Goal: Navigation & Orientation: Find specific page/section

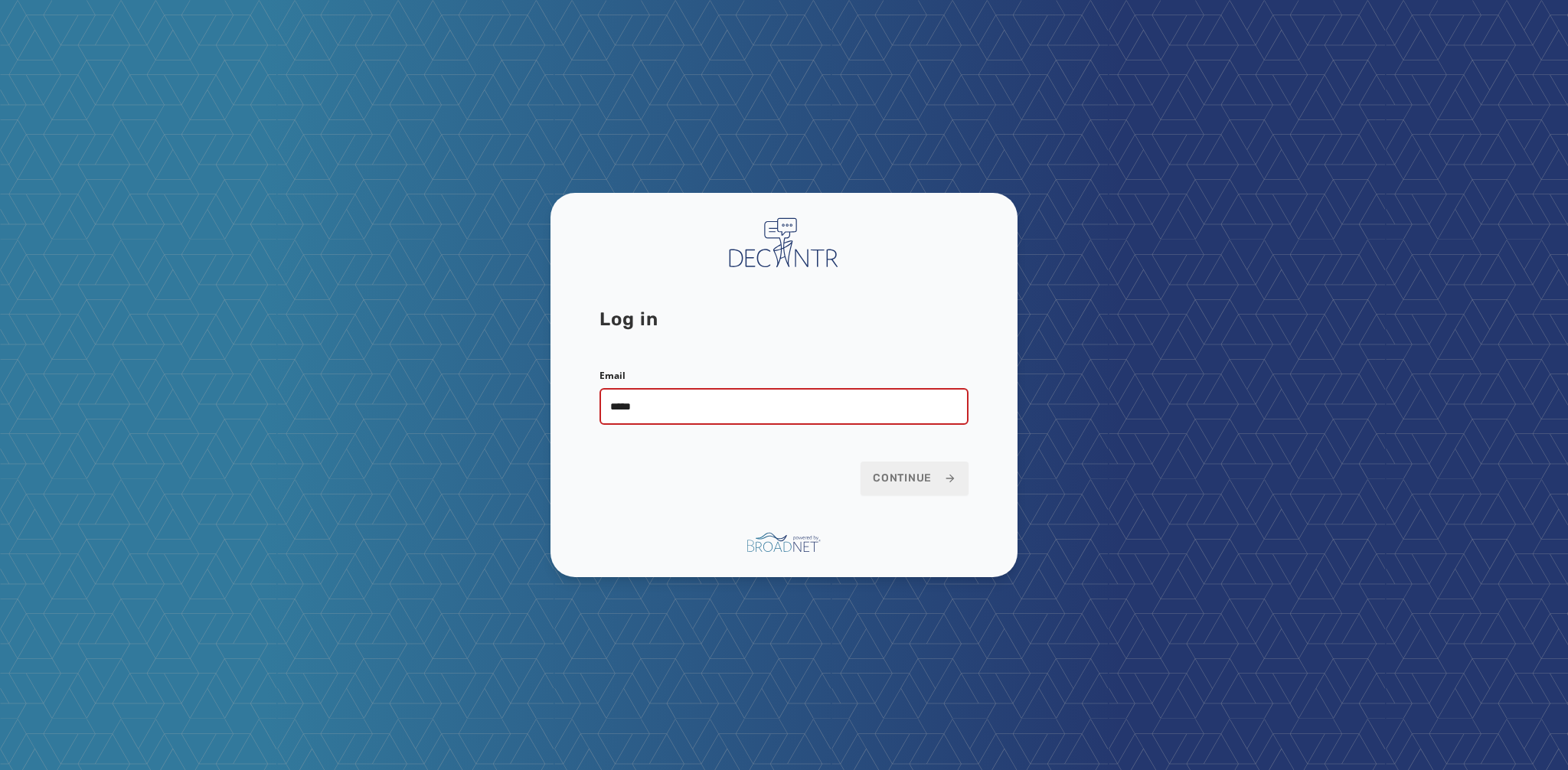
type input "**********"
click at [894, 484] on span "Continue" at bounding box center [915, 478] width 84 height 15
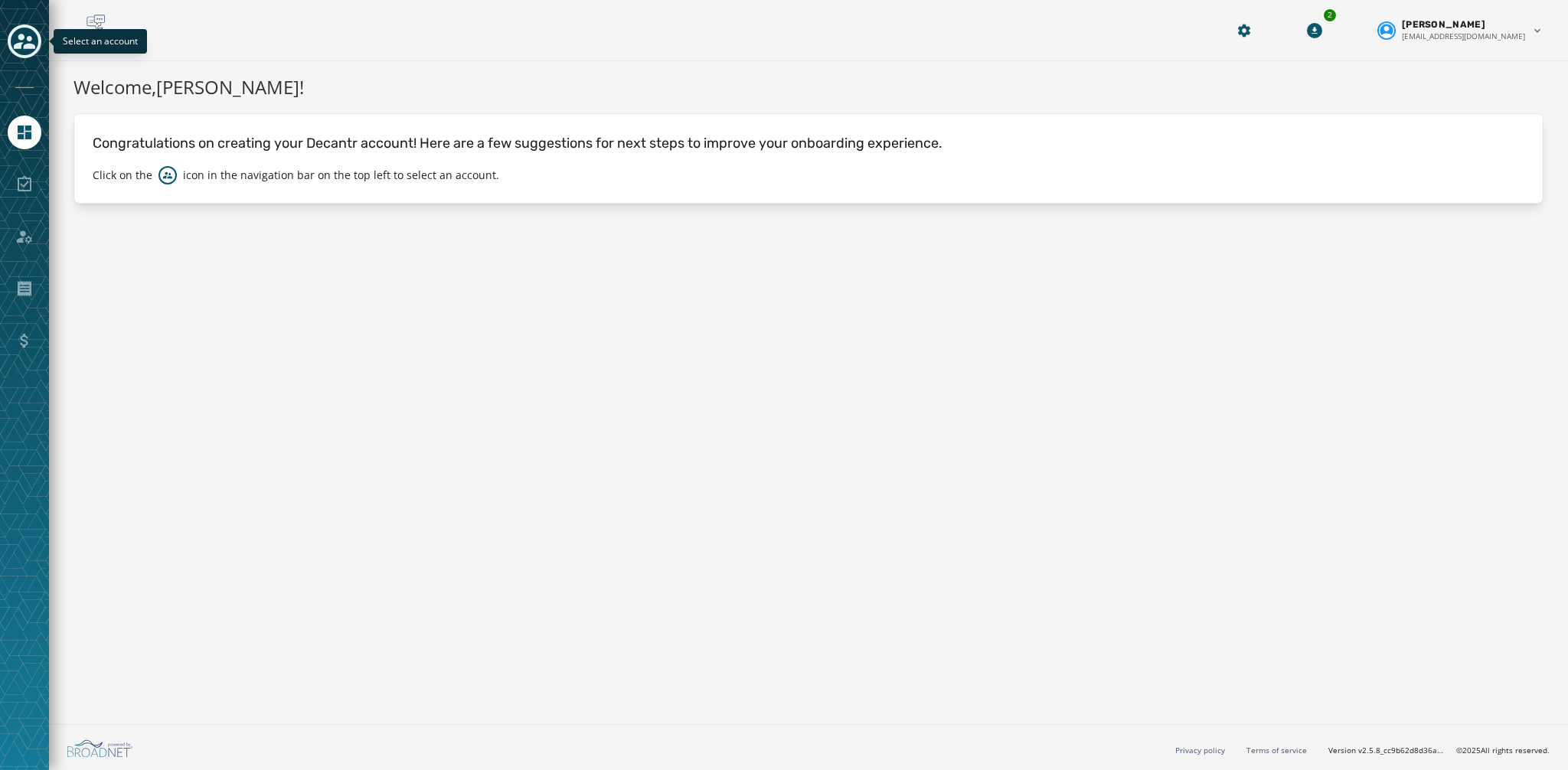
click at [27, 37] on icon "Toggle account select drawer" at bounding box center [24, 41] width 21 height 21
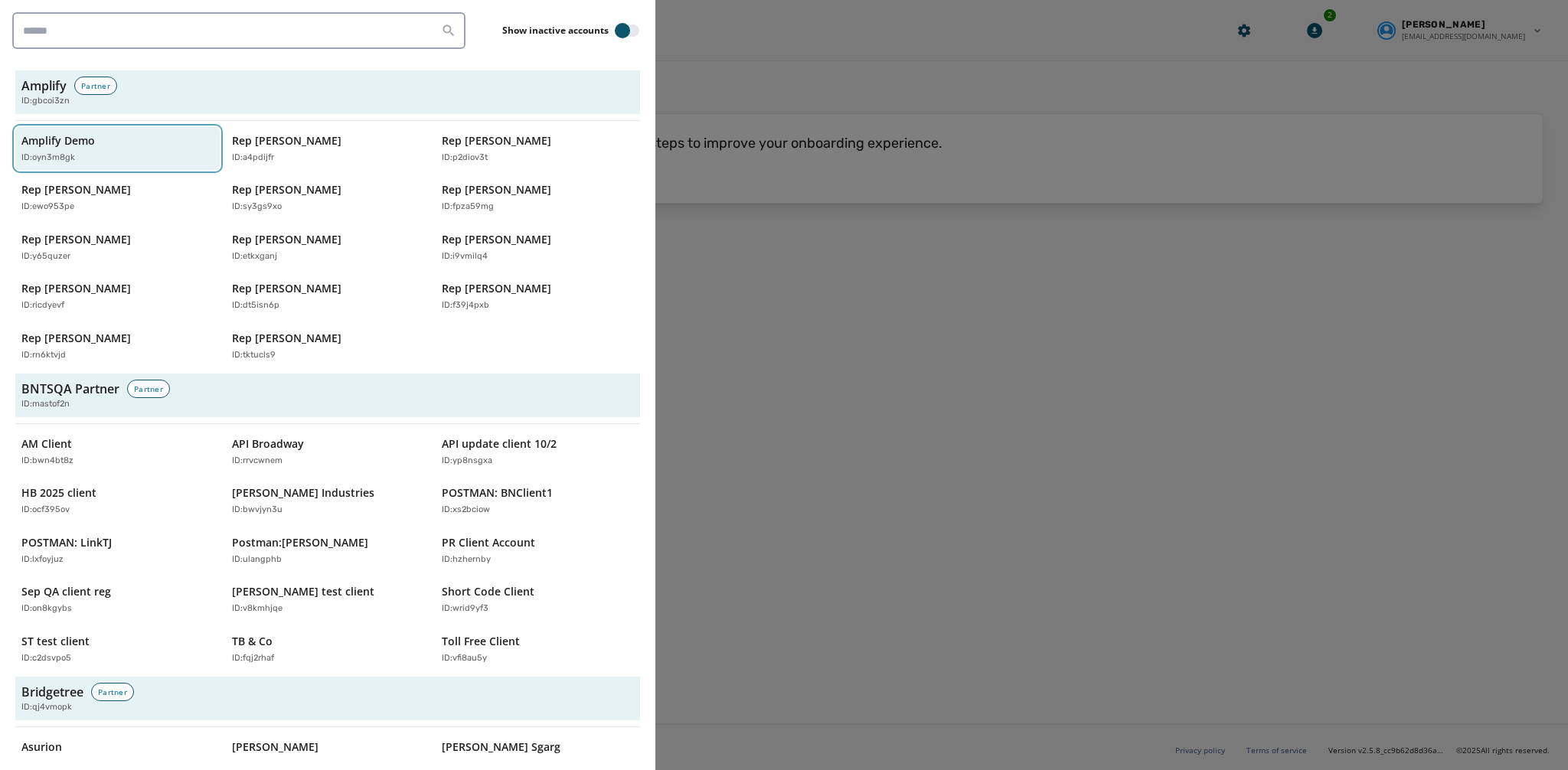
click at [144, 152] on div "ID: oyn3m8gk" at bounding box center [110, 158] width 177 height 13
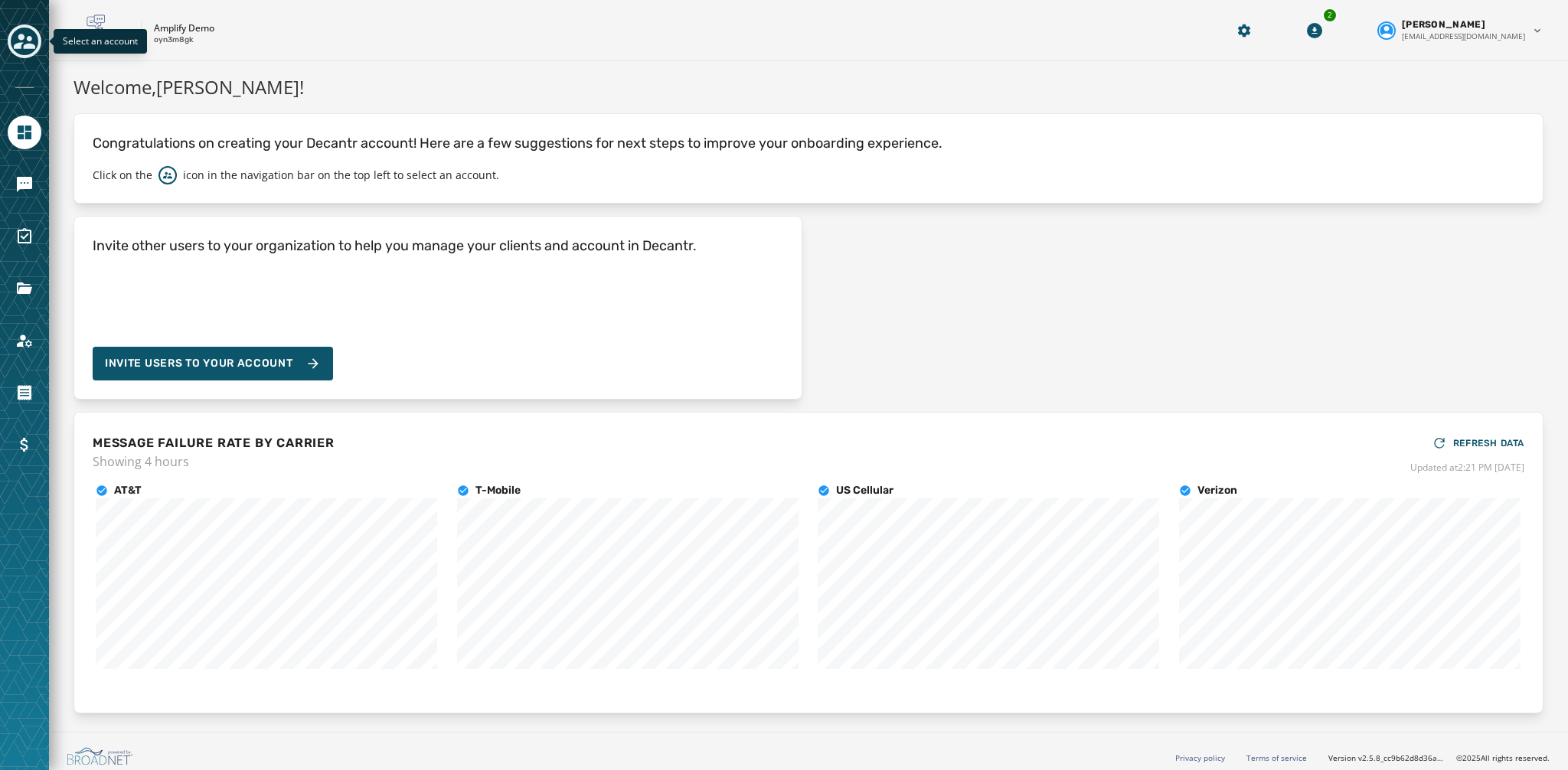
click at [28, 39] on icon "Toggle account select drawer" at bounding box center [24, 41] width 21 height 15
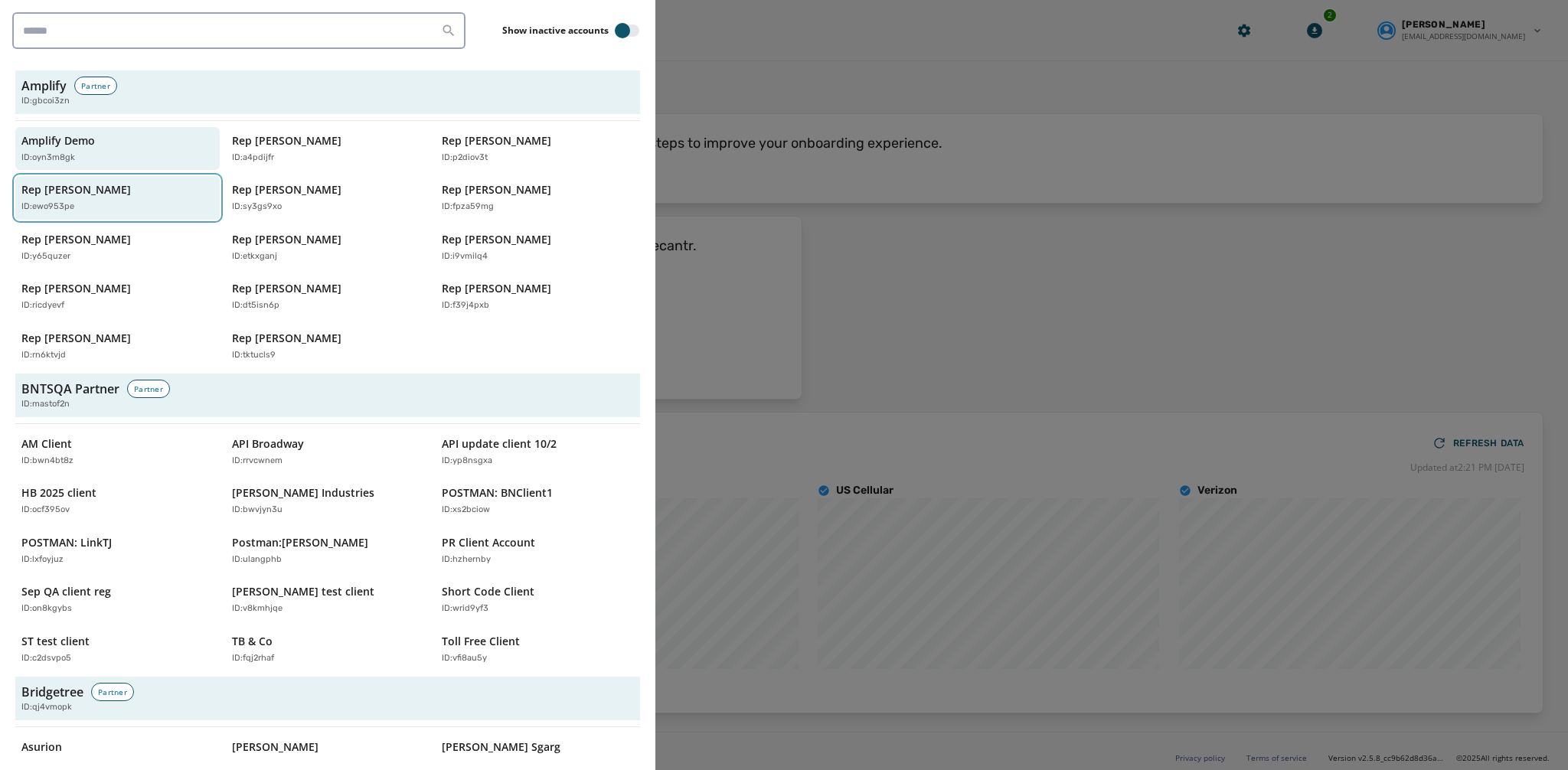
click at [112, 197] on div "Rep Eric Sorenson ID: ewo953pe" at bounding box center [110, 197] width 177 height 31
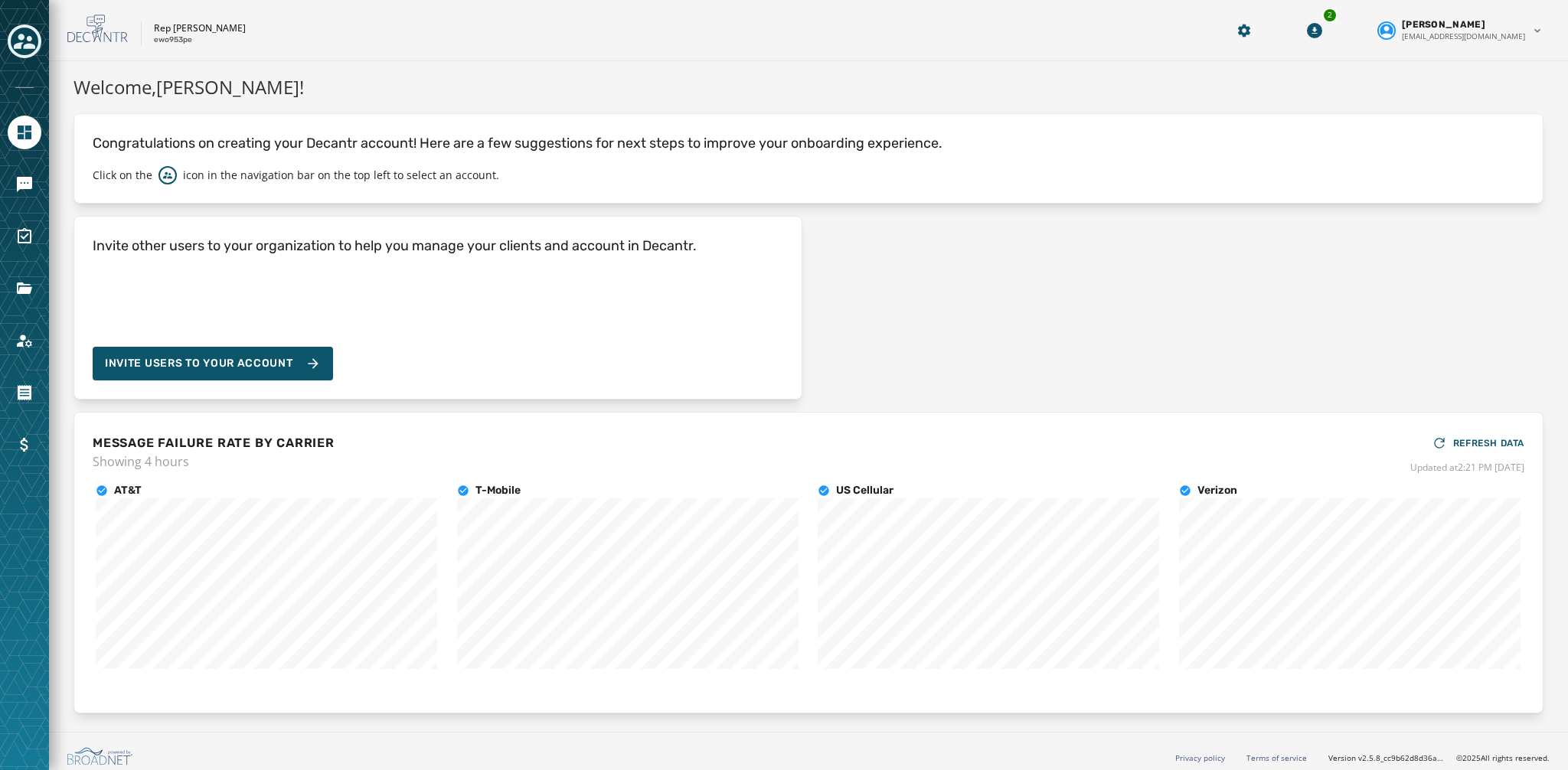
scroll to position [8, 0]
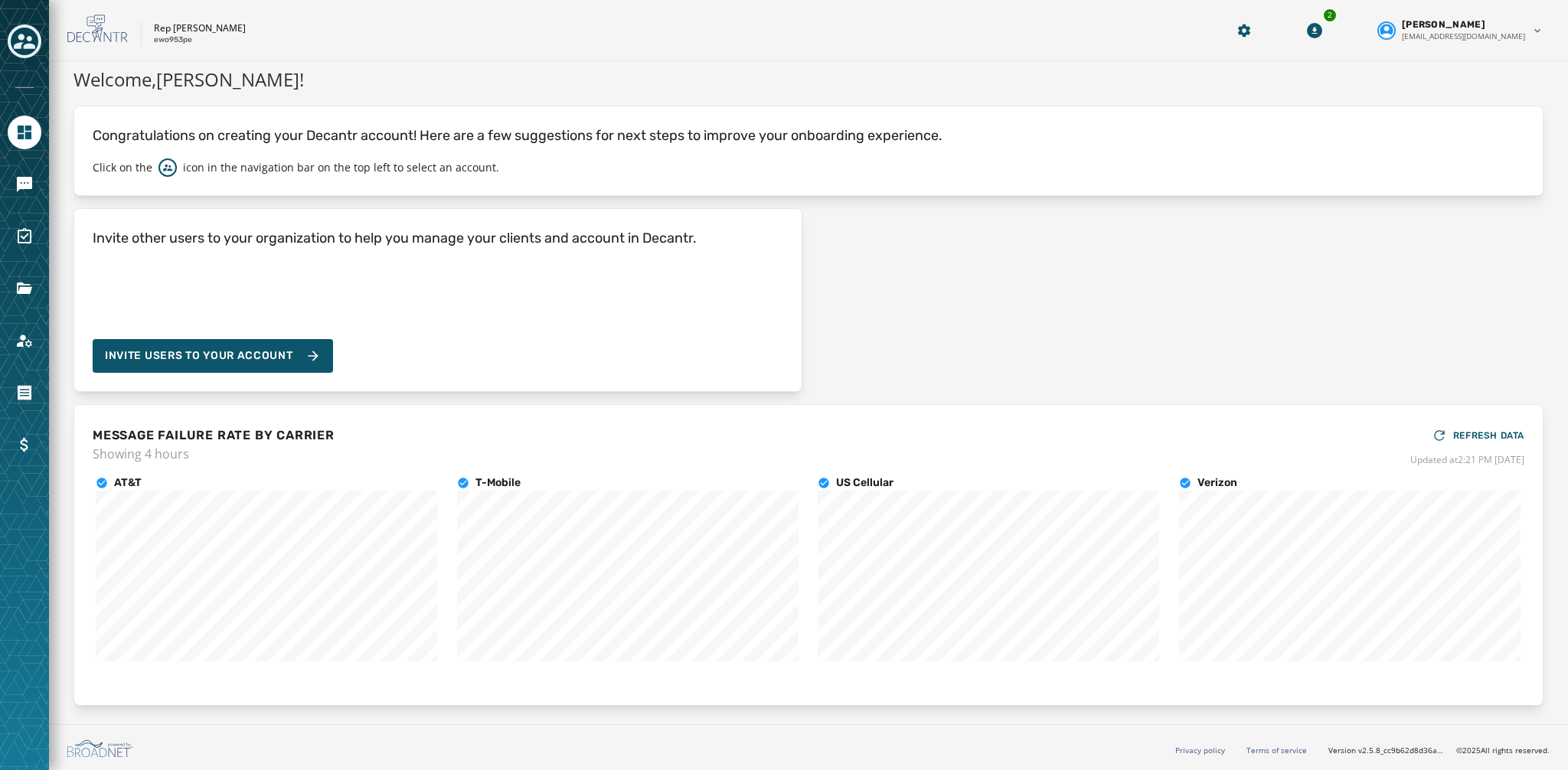
click at [37, 38] on div "Toggle account select drawer" at bounding box center [24, 41] width 28 height 28
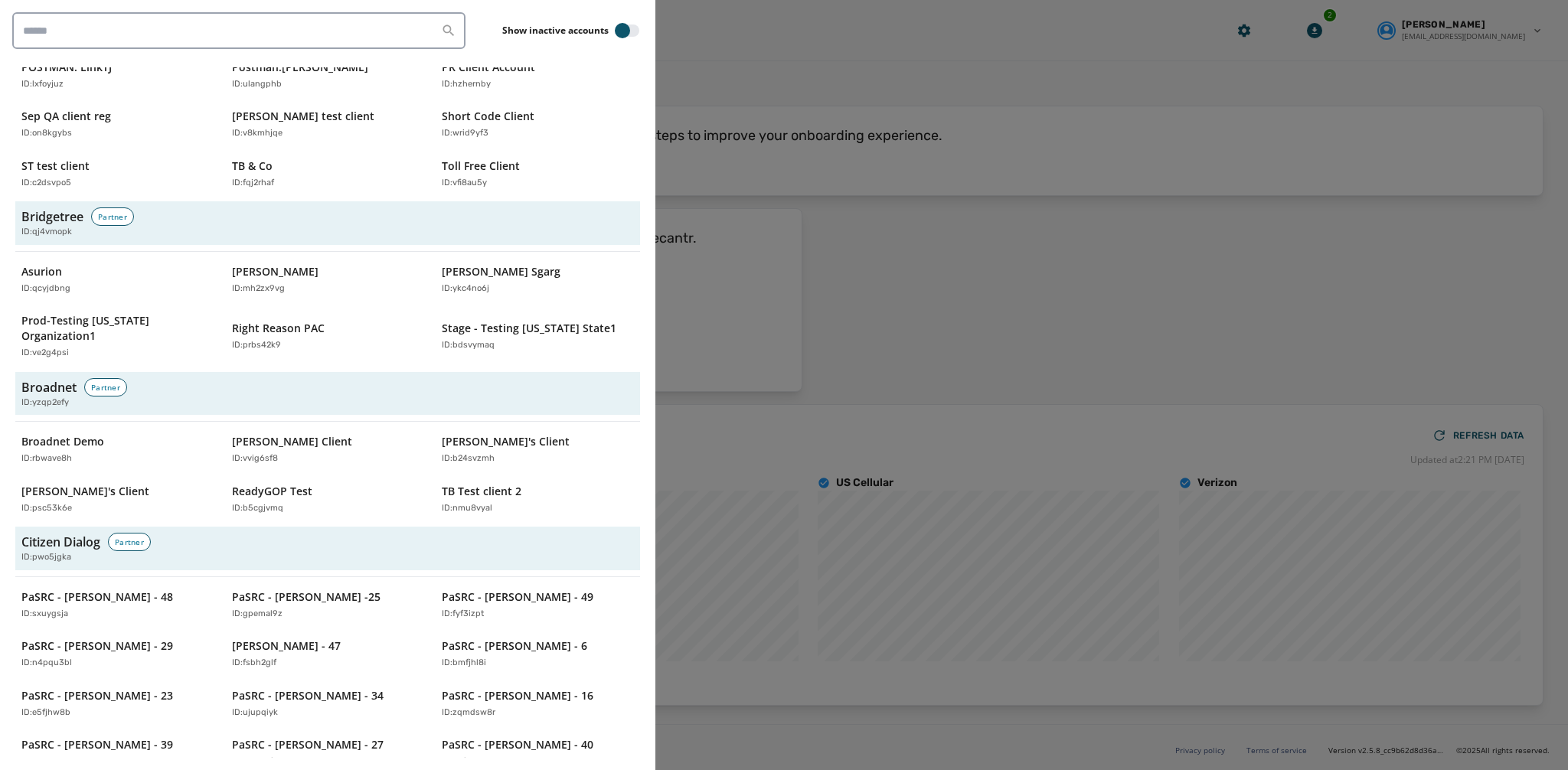
scroll to position [490, 0]
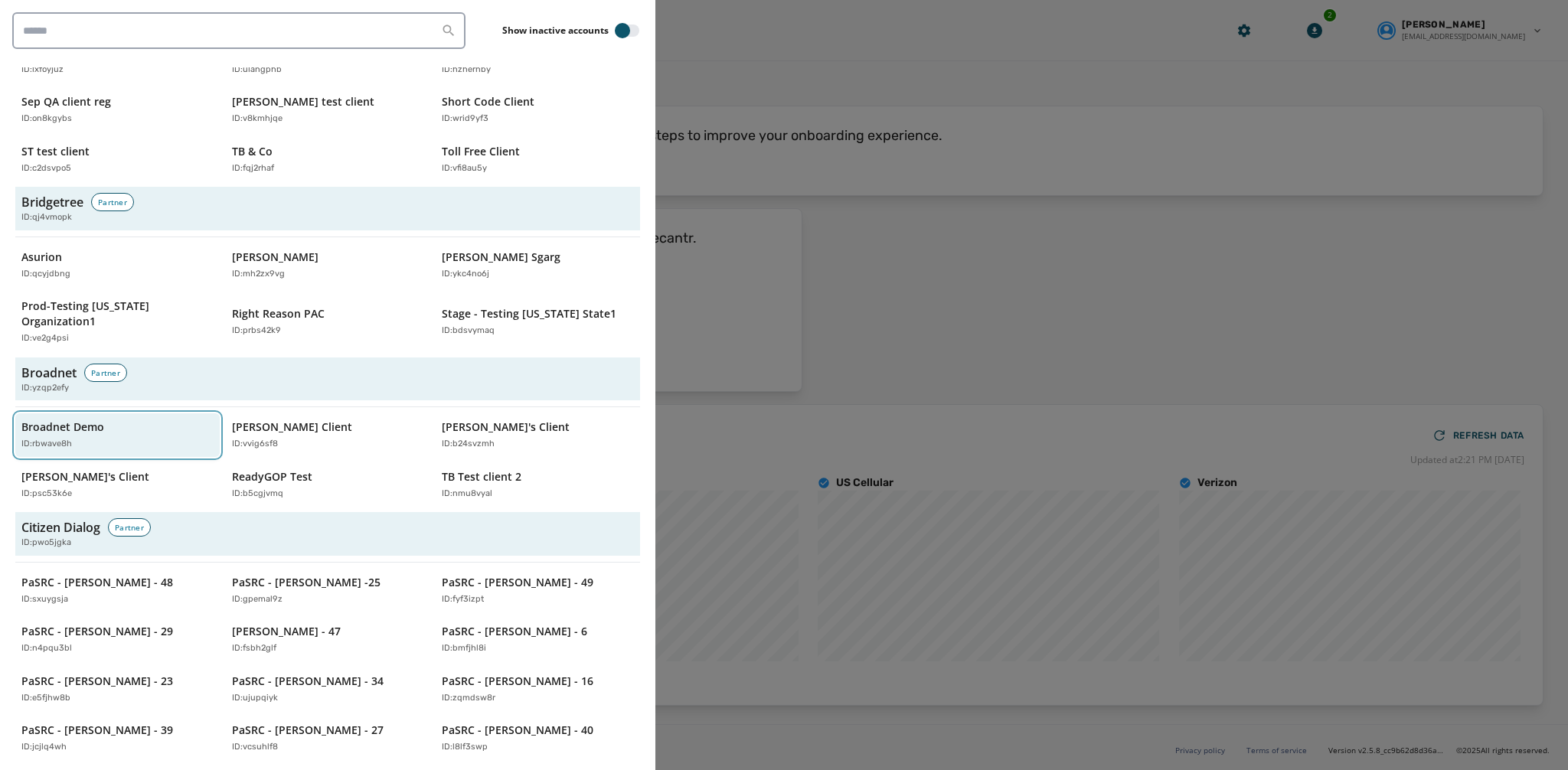
click at [139, 419] on div "Broadnet Demo ID: rbwave8h" at bounding box center [110, 435] width 177 height 31
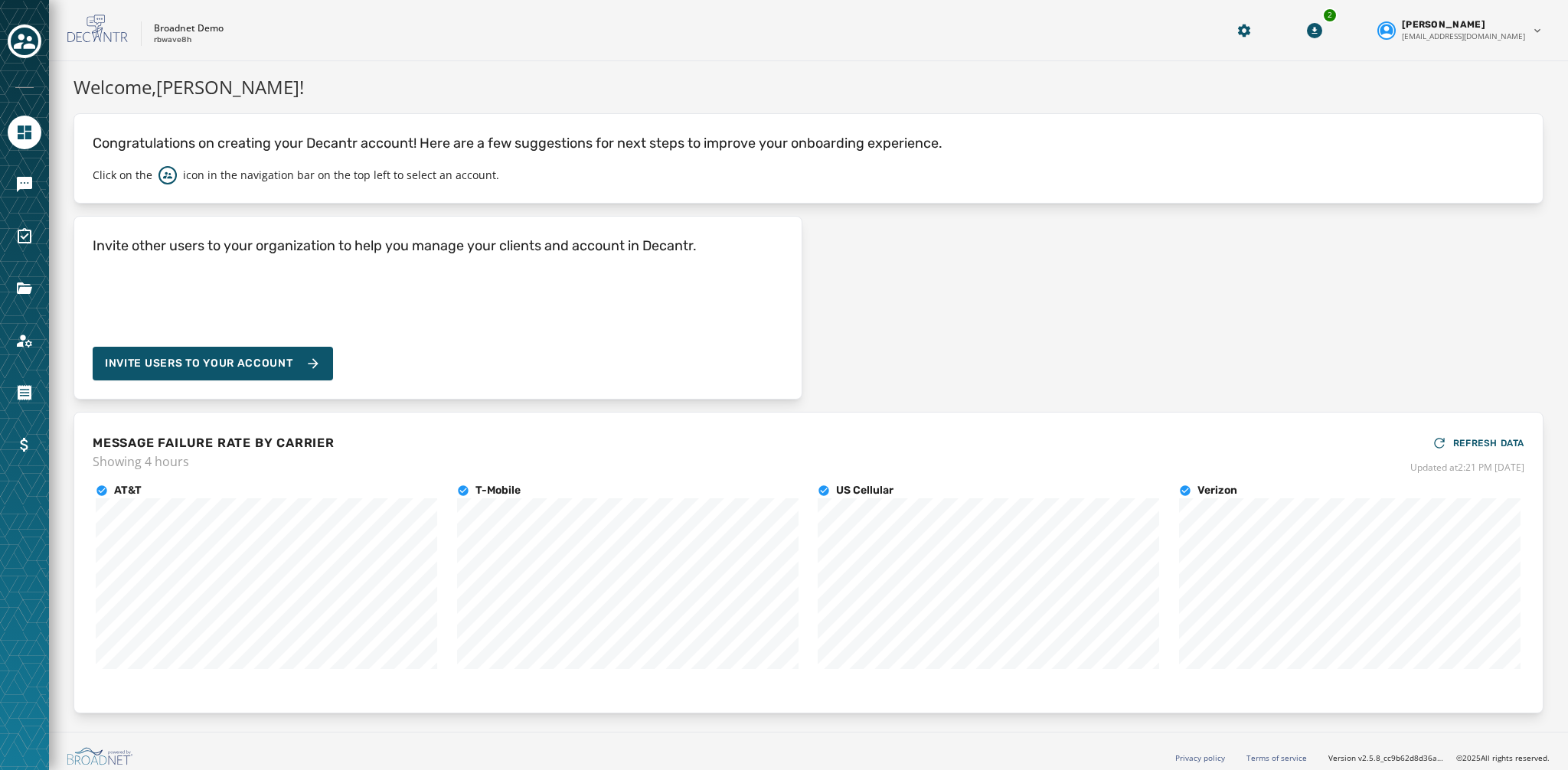
scroll to position [8, 0]
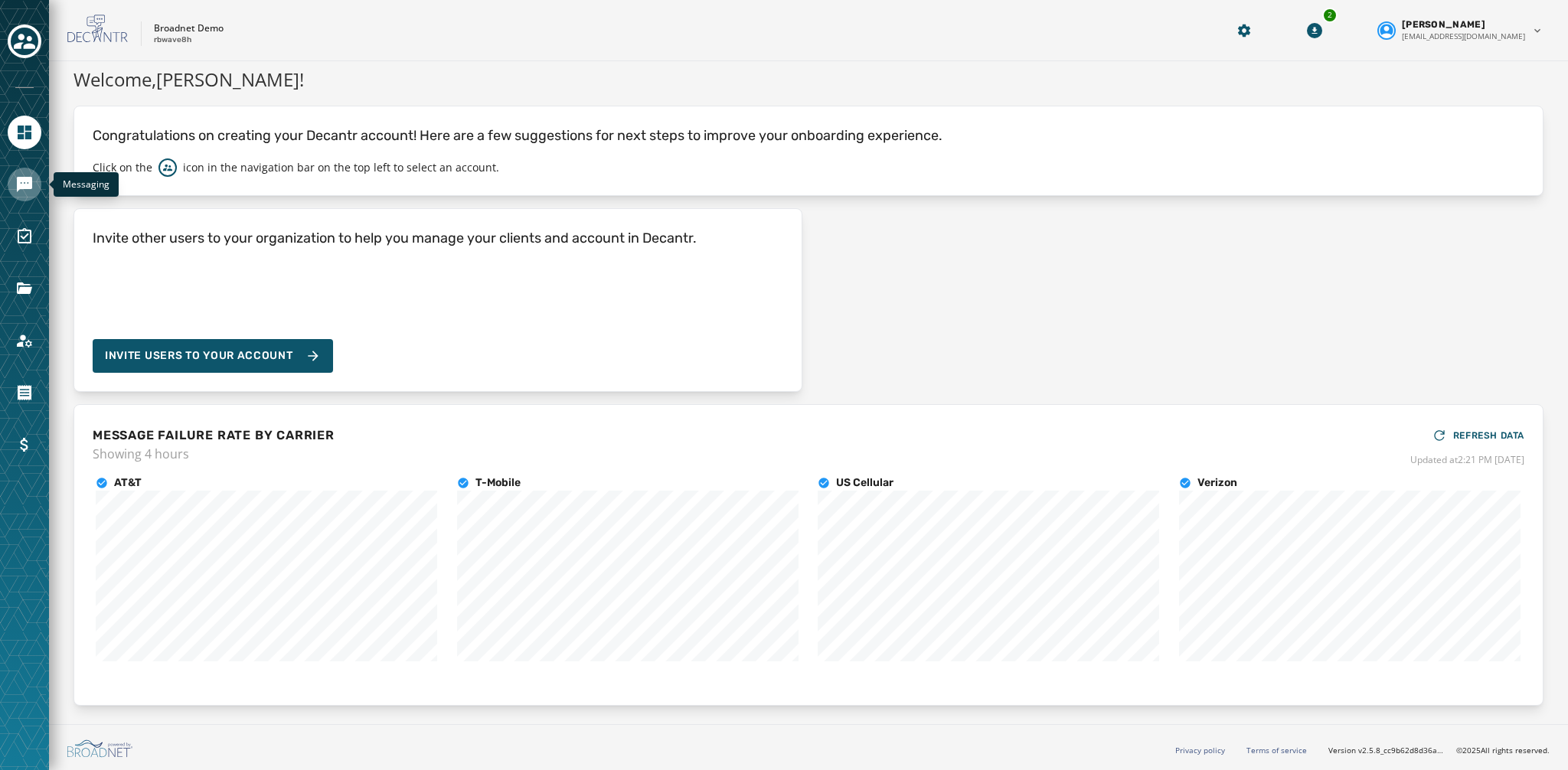
click at [29, 195] on link "Navigate to Messaging" at bounding box center [24, 184] width 33 height 33
